Goal: Task Accomplishment & Management: Complete application form

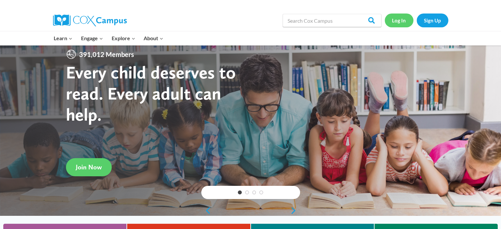
click at [402, 18] on link "Log In" at bounding box center [399, 21] width 29 height 14
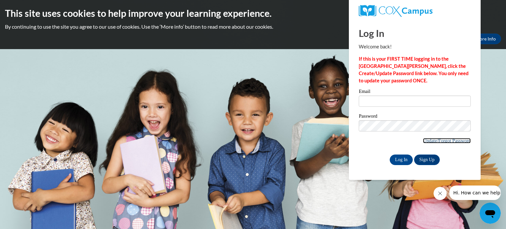
click at [439, 142] on link "Update/Forgot Password" at bounding box center [447, 140] width 48 height 5
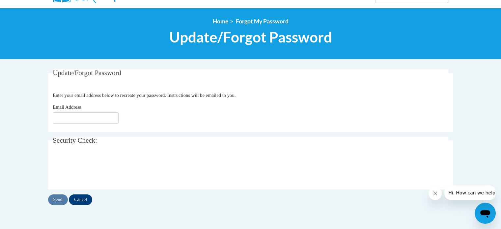
scroll to position [63, 0]
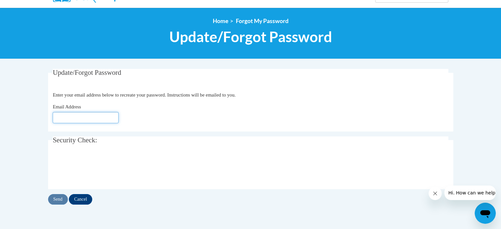
click at [100, 118] on input "Email Address" at bounding box center [86, 117] width 66 height 11
type input "rmjohnso@kusd.edu"
click at [62, 197] on input "Send" at bounding box center [58, 199] width 20 height 11
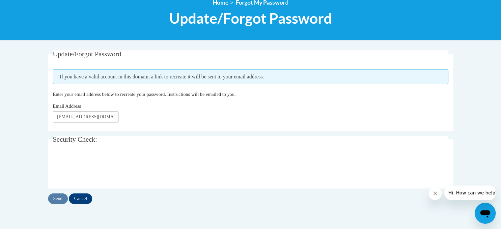
scroll to position [88, 0]
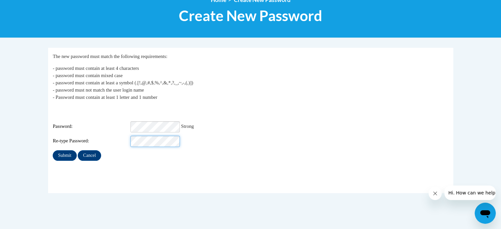
scroll to position [0, 1]
click at [60, 150] on input "Submit" at bounding box center [65, 155] width 24 height 11
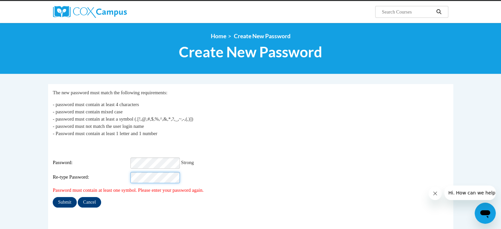
scroll to position [0, 3]
click at [62, 197] on input "Submit" at bounding box center [65, 202] width 24 height 11
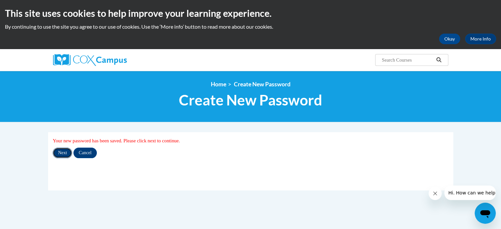
click at [63, 153] on input "Next" at bounding box center [62, 153] width 19 height 11
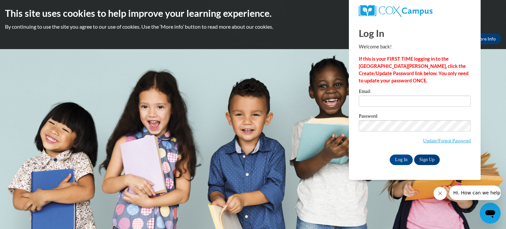
click at [314, 51] on body "This site uses cookies to help improve your learning experience. By continuing …" at bounding box center [253, 114] width 506 height 229
click at [406, 101] on input "Email" at bounding box center [415, 101] width 112 height 11
type input "rmjohnso@kusd.edu"
click at [402, 159] on input "Log In" at bounding box center [401, 160] width 23 height 11
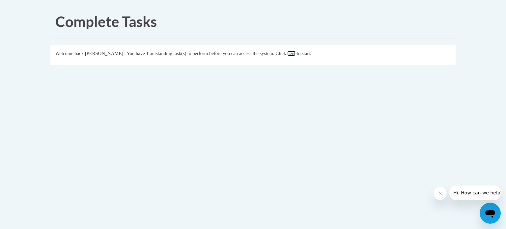
click at [296, 52] on link "here" at bounding box center [291, 53] width 8 height 5
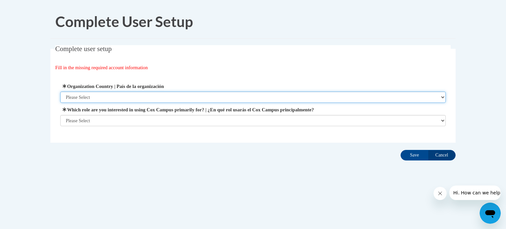
click at [279, 97] on select "Please Select [GEOGRAPHIC_DATA] | [GEOGRAPHIC_DATA] Outside of [GEOGRAPHIC_DATA…" at bounding box center [253, 97] width 386 height 11
select select "ad49bcad-a171-4b2e-b99c-48b446064914"
click at [60, 92] on select "Please Select [GEOGRAPHIC_DATA] | [GEOGRAPHIC_DATA] Outside of [GEOGRAPHIC_DATA…" at bounding box center [253, 97] width 386 height 11
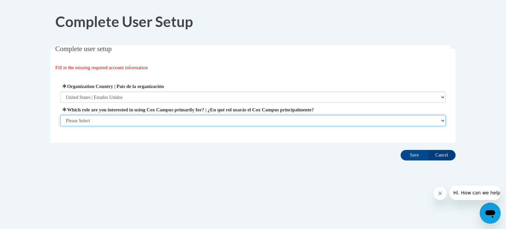
click at [279, 120] on select "Please Select College/University | Colegio/Universidad Community/Nonprofit Part…" at bounding box center [253, 120] width 386 height 11
select select "fbf2d438-af2f-41f8-98f1-81c410e29de3"
click at [60, 126] on select "Please Select College/University | Colegio/Universidad Community/Nonprofit Part…" at bounding box center [253, 120] width 386 height 11
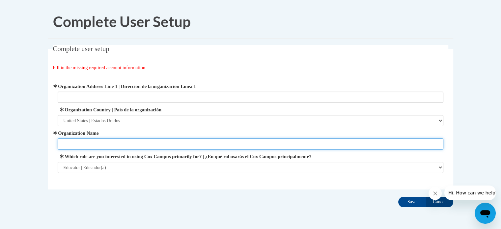
click at [380, 144] on input "Organization Name" at bounding box center [251, 143] width 386 height 11
type input "KUSD"
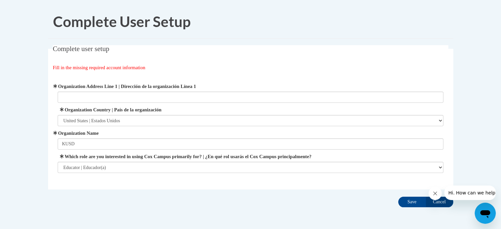
click at [356, 196] on div "Complete user setup Fill in the missing required account information User Profi…" at bounding box center [250, 127] width 415 height 165
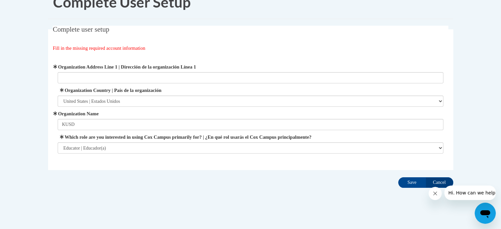
scroll to position [21, 0]
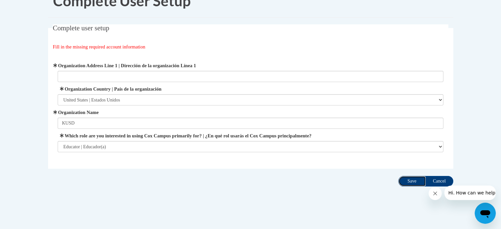
click at [414, 180] on input "Save" at bounding box center [413, 181] width 28 height 11
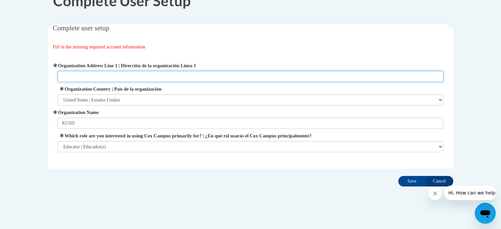
click at [169, 77] on input "Organization Address Line 1 | Dirección de la organización Línea 1" at bounding box center [251, 76] width 386 height 11
type input "[STREET_ADDRESS]"
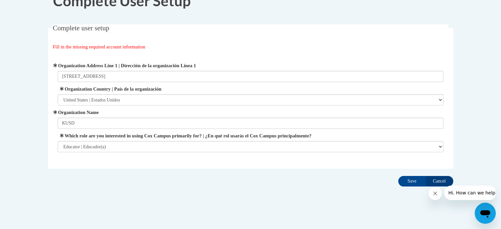
click at [181, 170] on div "Complete user setup Fill in the missing required account information User Profi…" at bounding box center [250, 106] width 415 height 165
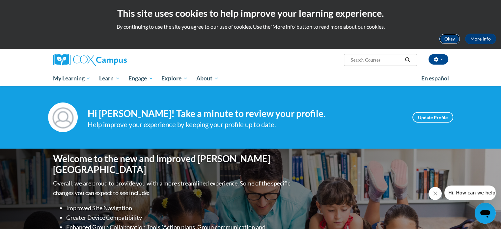
click at [454, 40] on button "Okay" at bounding box center [449, 39] width 21 height 11
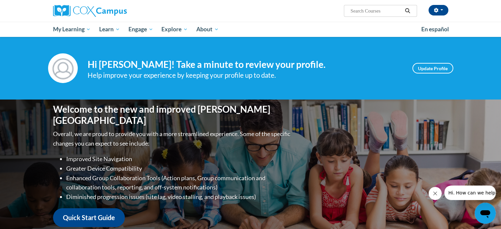
click at [334, 64] on h4 "Hi Rebecca Johnson! Take a minute to review your profile." at bounding box center [245, 64] width 315 height 11
